Goal: Task Accomplishment & Management: Use online tool/utility

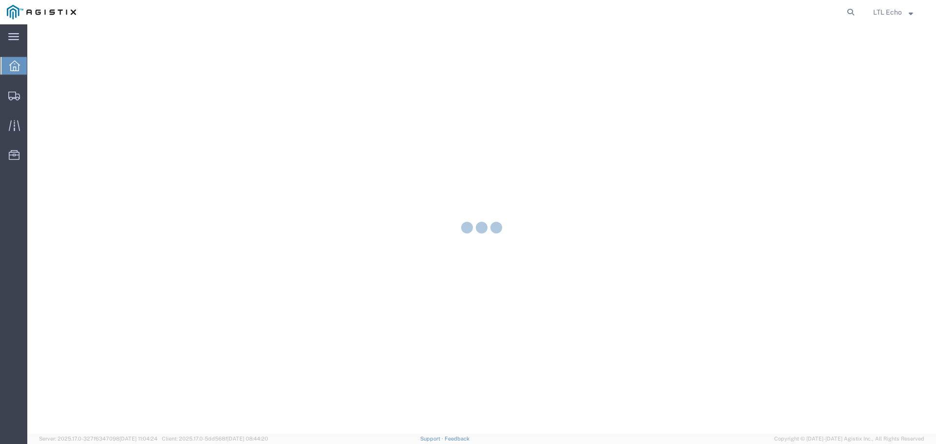
drag, startPoint x: 850, startPoint y: 13, endPoint x: 840, endPoint y: 13, distance: 10.7
click at [850, 13] on icon at bounding box center [851, 12] width 14 height 14
click at [793, 19] on input "search" at bounding box center [695, 11] width 296 height 23
paste input "56540253"
type input "56540253"
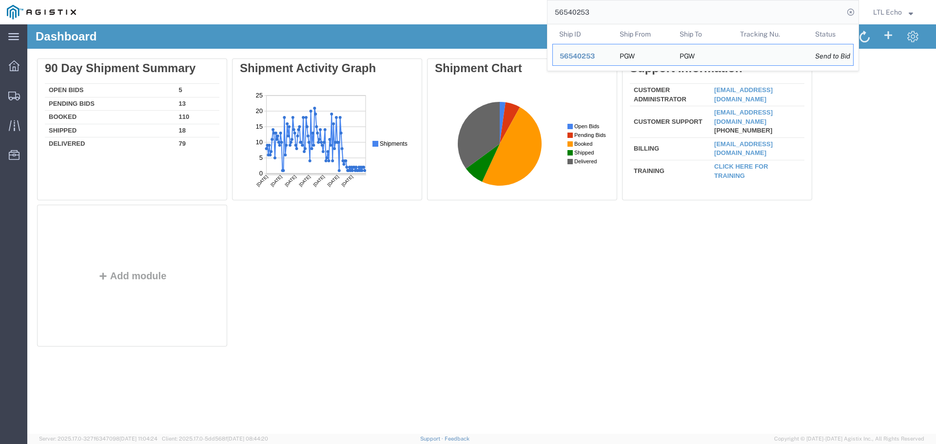
click at [643, 10] on input "56540253" at bounding box center [695, 11] width 296 height 23
click at [577, 62] on td "Ship ID 56540253" at bounding box center [582, 55] width 60 height 22
click at [576, 51] on div "56540253" at bounding box center [582, 56] width 46 height 10
click at [664, 9] on input "56540253" at bounding box center [695, 11] width 296 height 23
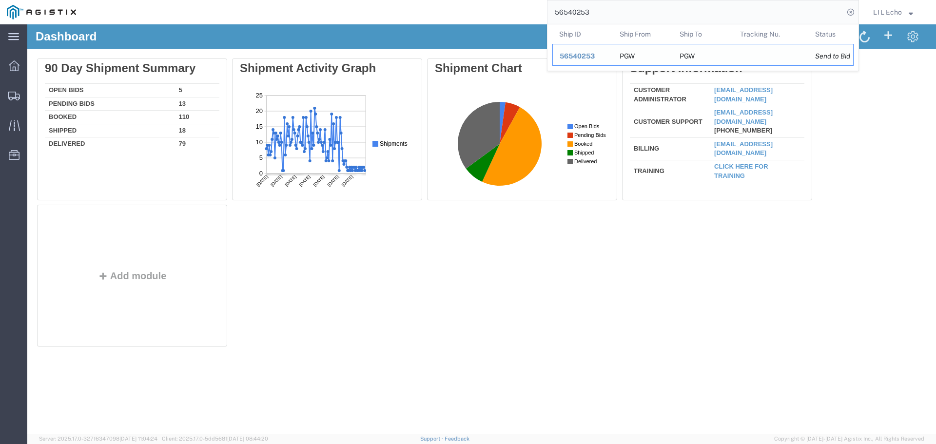
click at [592, 57] on span "56540253" at bounding box center [576, 56] width 35 height 8
drag, startPoint x: 606, startPoint y: 13, endPoint x: 321, endPoint y: 23, distance: 285.3
click at [413, 17] on div "56540253 Ship ID Ship From Ship To Tracking Nu. Status Ship ID 56540253 Ship Fr…" at bounding box center [471, 12] width 776 height 24
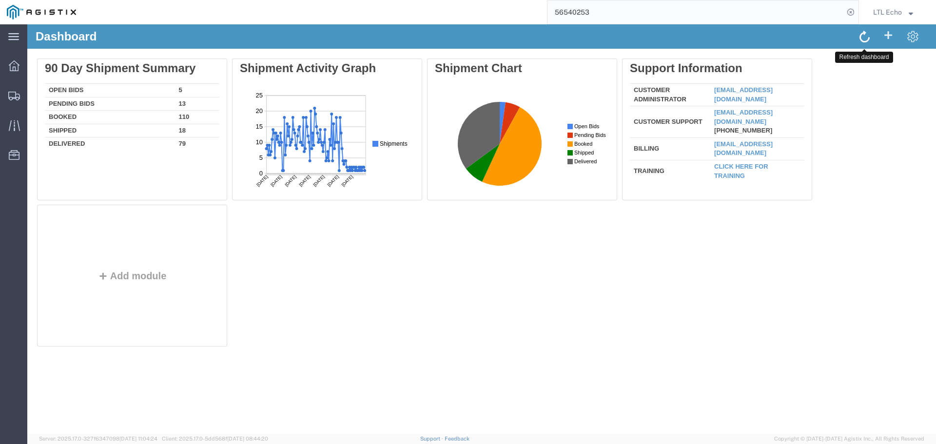
click at [862, 30] on span at bounding box center [864, 36] width 10 height 13
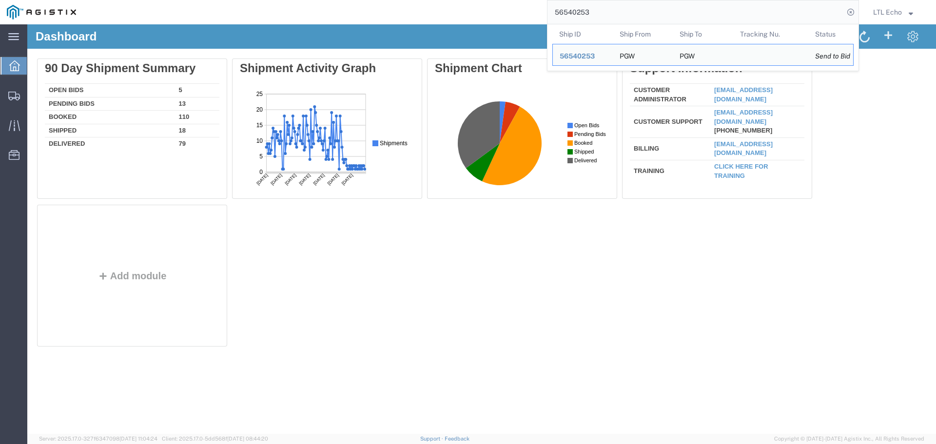
click at [658, 16] on input "56540253" at bounding box center [695, 11] width 296 height 23
click at [576, 55] on span "56540253" at bounding box center [576, 56] width 35 height 8
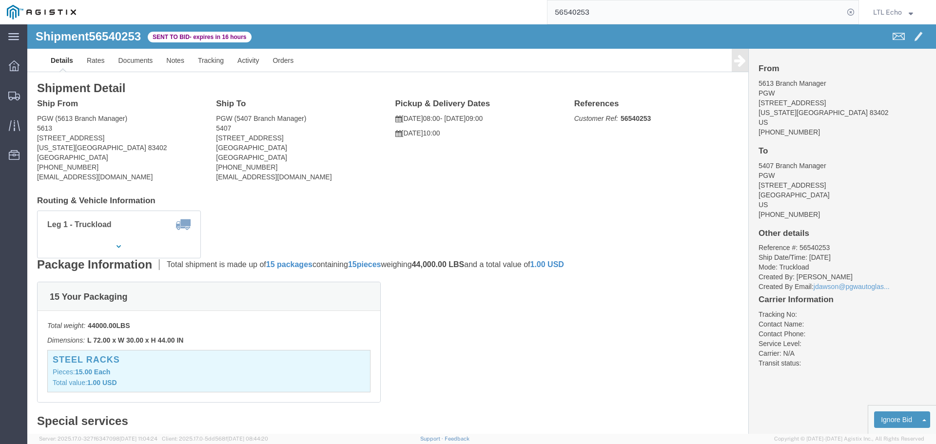
click address "PGW (5613 Branch Manager) [STREET_ADDRESS][US_STATE] [PHONE_NUMBER] [EMAIL_ADDR…"
copy address "83402"
click address "PGW (5407 Branch Manager) [STREET_ADDRESS] [PHONE_NUMBER] [EMAIL_ADDRESS][DOMAI…"
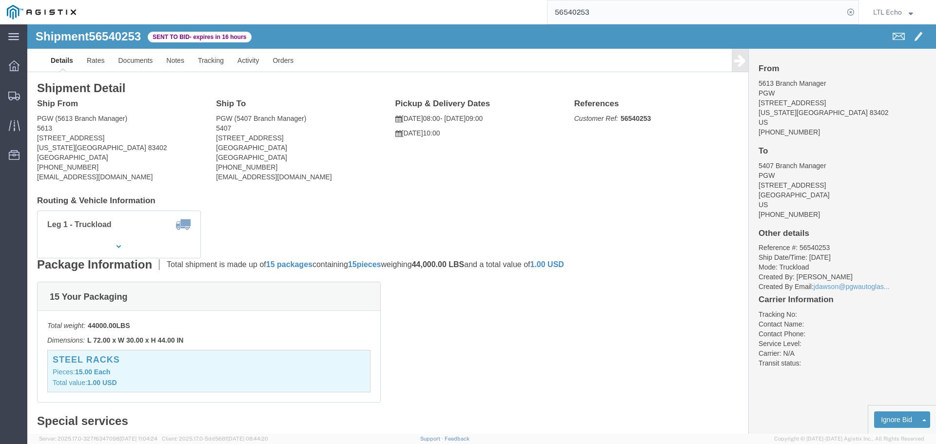
copy address "85307"
click link "Tracking"
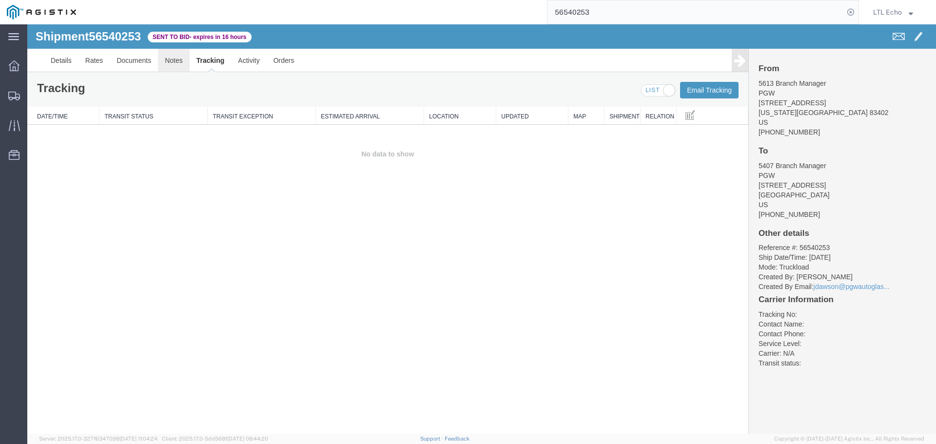
click at [176, 60] on link "Notes" at bounding box center [174, 60] width 32 height 23
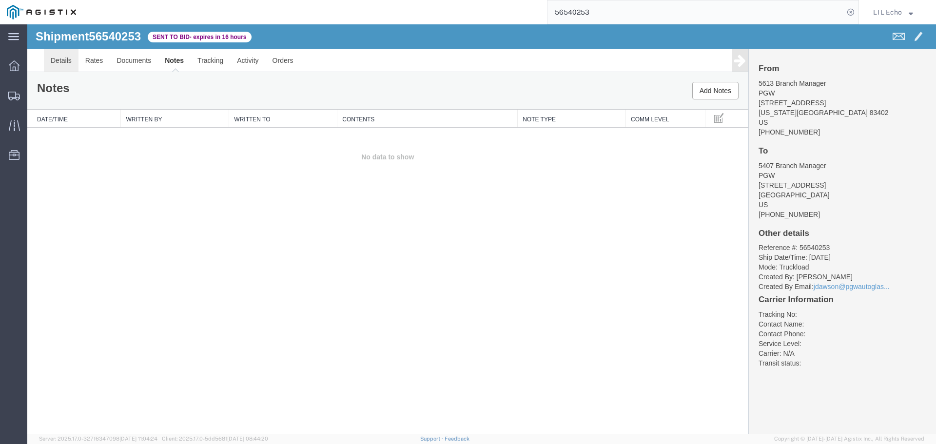
click at [58, 63] on link "Details" at bounding box center [61, 60] width 35 height 23
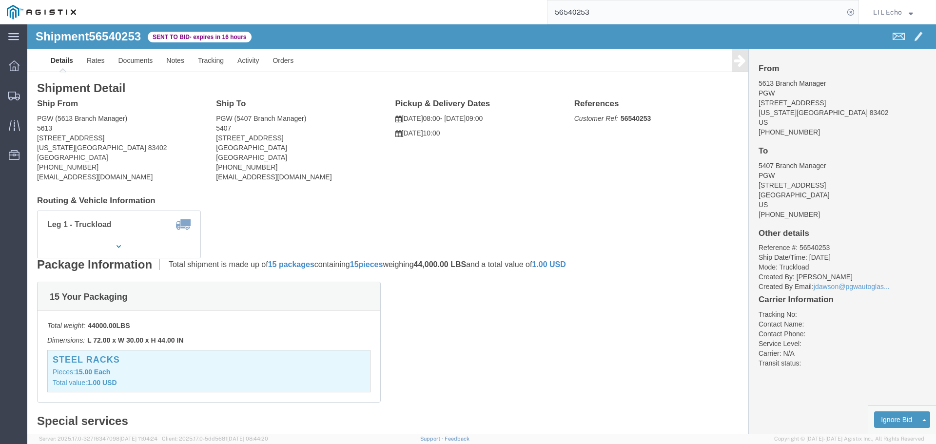
click link "Enter / Modify Bid"
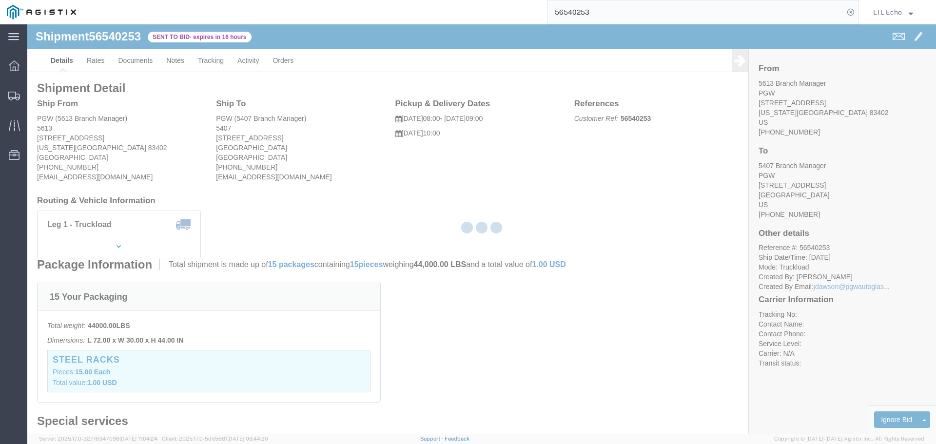
select select "4622"
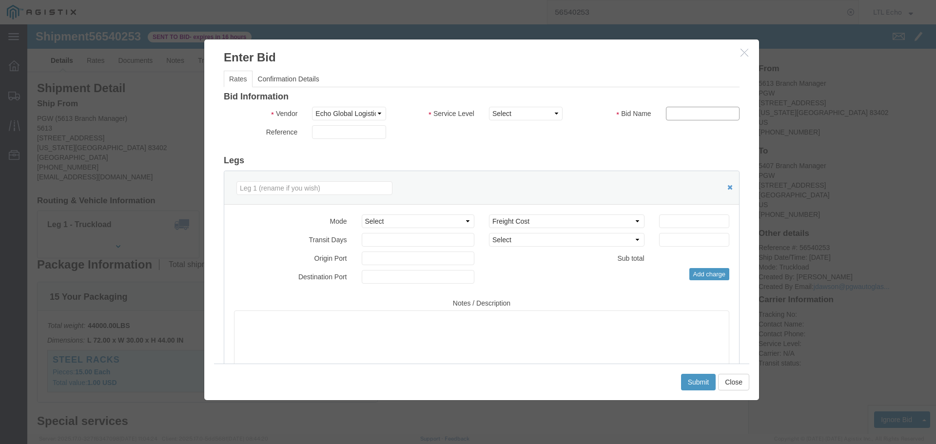
click input "text"
type input "56540253"
click input "number"
type input "1750"
click div "Bid Information Vendor Select Echo Global Logistics Service Level Select Guaran…"
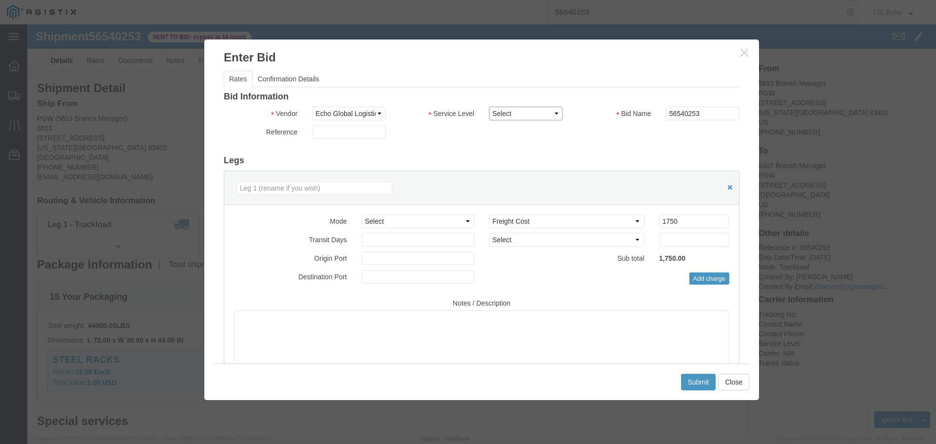
click select "Select Guaranteed Next Day LTL Standard 3-5 Day Rail TL Standard 3 - 5 Day"
select select "13989"
click select "Select Guaranteed Next Day LTL Standard 3-5 Day Rail TL Standard 3 - 5 Day"
click h3 "Legs"
click button "Submit"
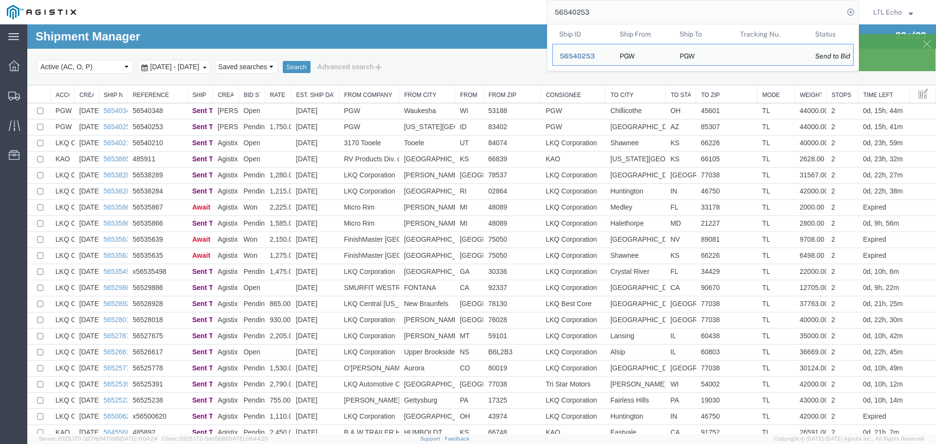
drag, startPoint x: 548, startPoint y: 12, endPoint x: 419, endPoint y: 13, distance: 129.1
click at [430, 13] on div "56540253 Ship ID Ship From Ship To Tracking Nu. Status Ship ID 56540253 Ship Fr…" at bounding box center [471, 12] width 776 height 24
paste input "348"
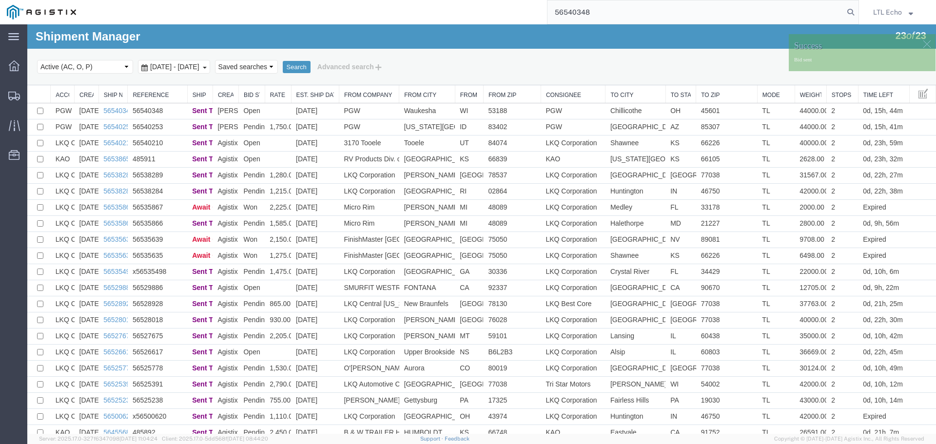
type input "56540348"
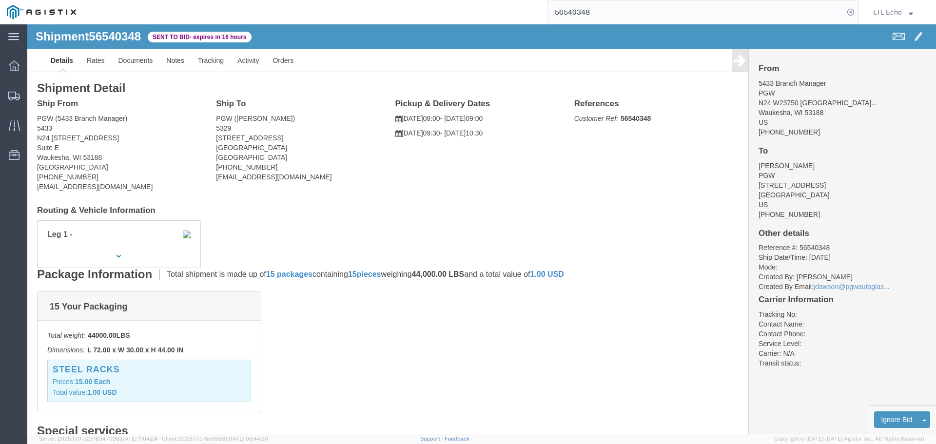
click address "PGW (5433 Branch Manager) [GEOGRAPHIC_DATA][STREET_ADDRESS] [PHONE_NUMBER] [EMA…"
copy address "53188"
click address "PGW ([PERSON_NAME]) [STREET_ADDRESS] [PHONE_NUMBER] [EMAIL_ADDRESS][DOMAIN_NAME]"
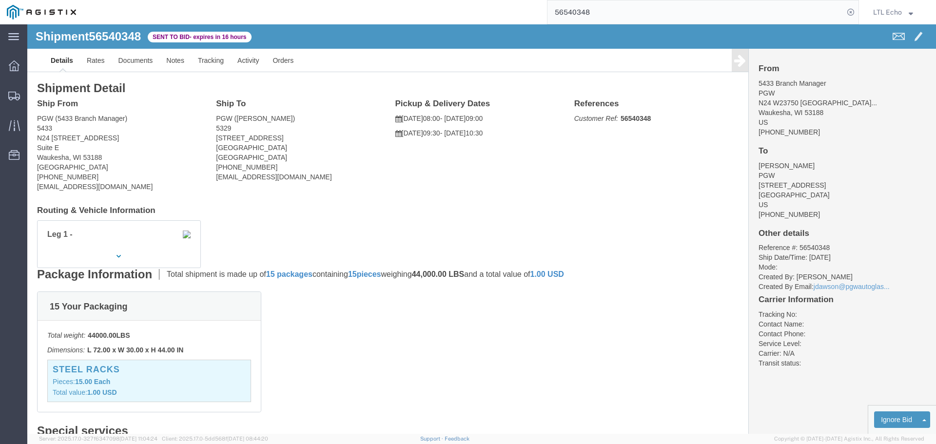
copy address "45601"
click link "Notes"
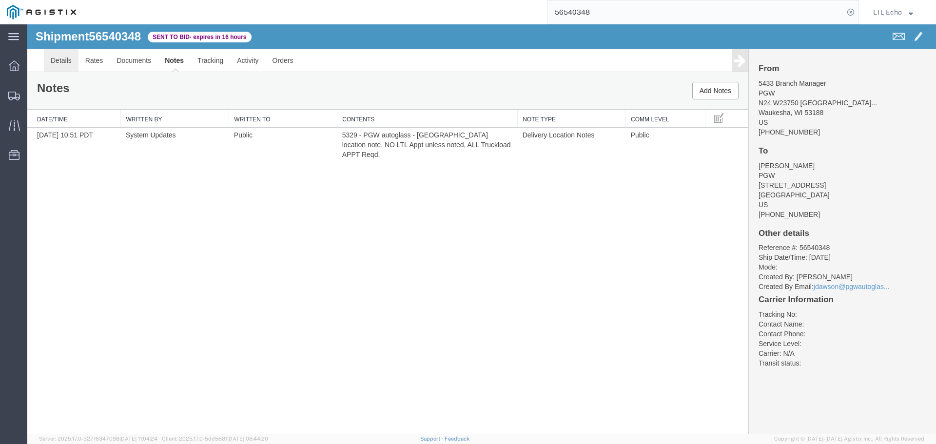
click at [56, 61] on link "Details" at bounding box center [61, 60] width 35 height 23
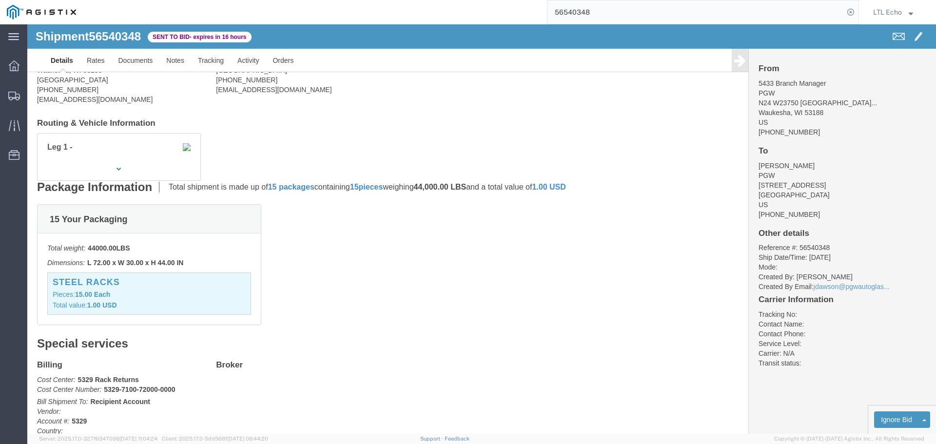
scroll to position [49, 0]
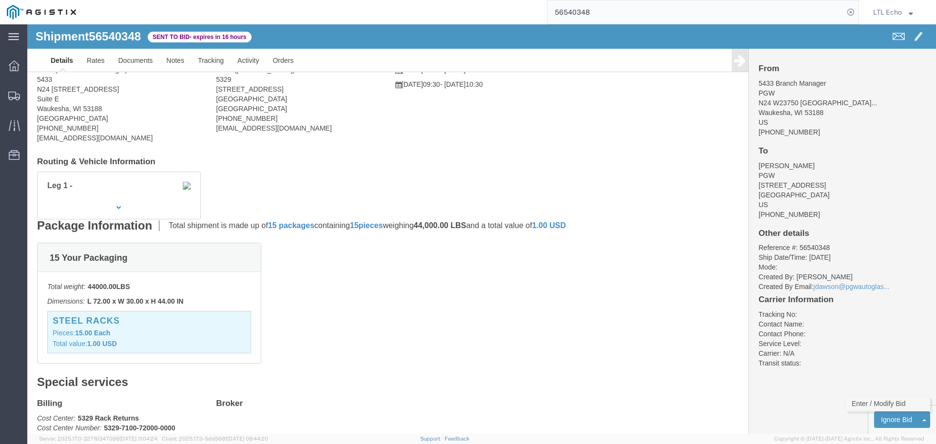
click link "Enter / Modify Bid"
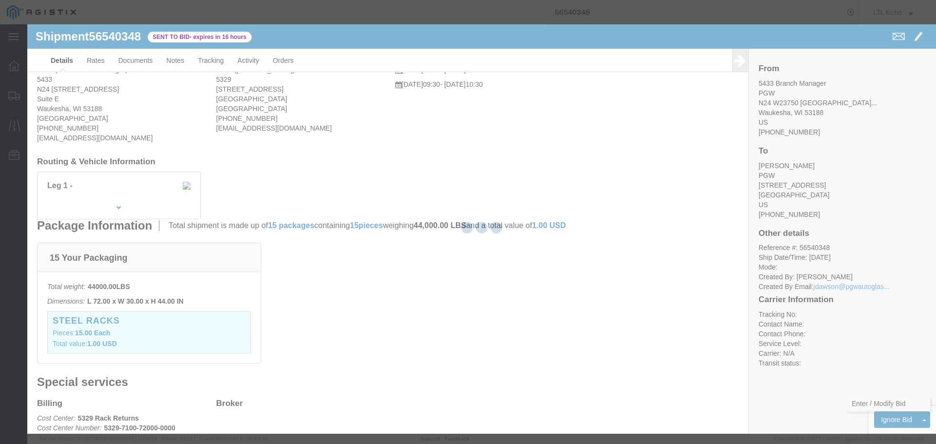
select select "4622"
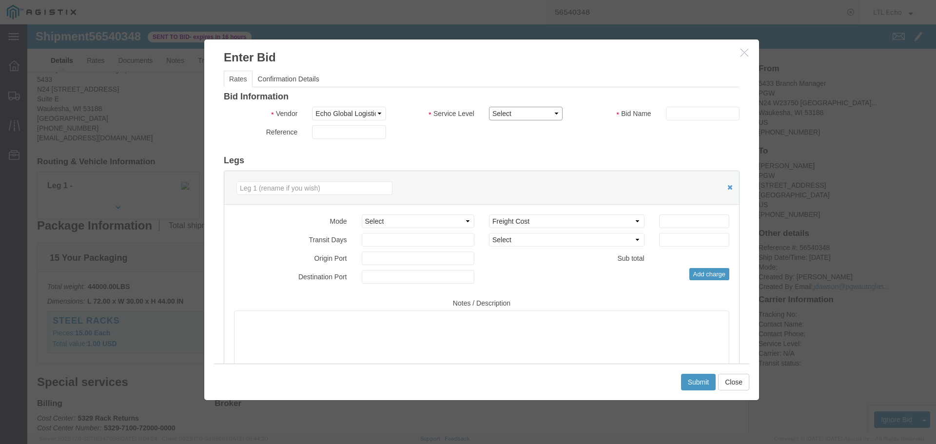
click select "Select Guaranteed Next Day LTL Standard 3-5 Day Rail TL Standard 3 - 5 Day"
select select "13989"
click select "Select Guaranteed Next Day LTL Standard 3-5 Day Rail TL Standard 3 - 5 Day"
click input "text"
type input "56540348"
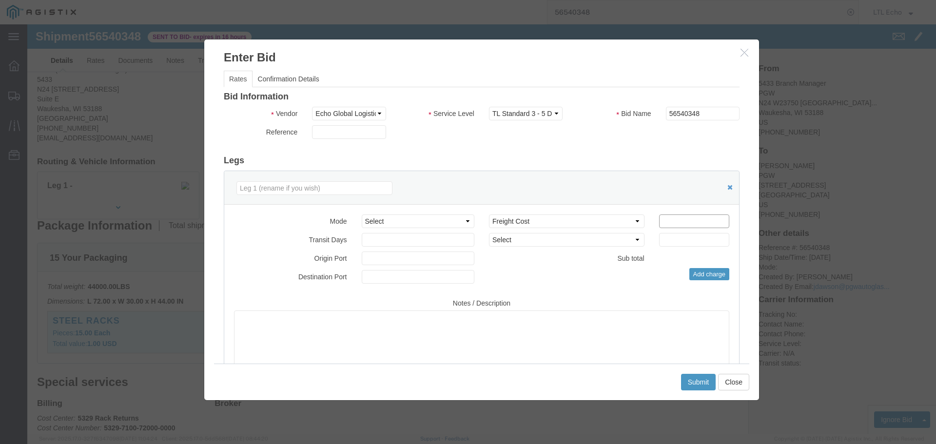
click input "number"
type input "1495"
click button "Submit"
